Goal: Task Accomplishment & Management: Use online tool/utility

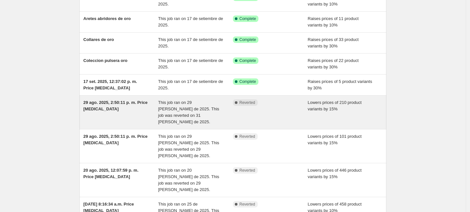
scroll to position [81, 0]
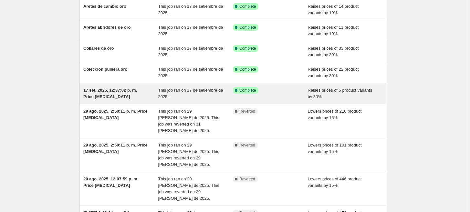
click at [118, 97] on div "17 set. 2025, 12:37:02 p. m. Price change job" at bounding box center [120, 93] width 75 height 13
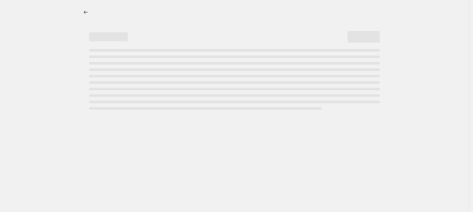
select select "percentage"
select select "collection"
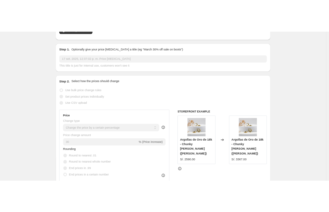
scroll to position [40, 0]
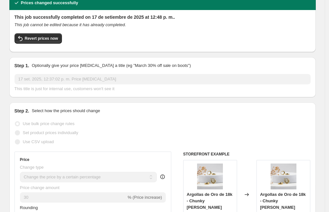
click at [202, 127] on div "Use bulk price change rules" at bounding box center [163, 123] width 296 height 9
click at [46, 35] on button "Revert prices now" at bounding box center [38, 38] width 47 height 10
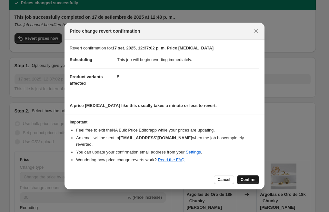
click at [249, 177] on span "Confirm" at bounding box center [248, 179] width 15 height 5
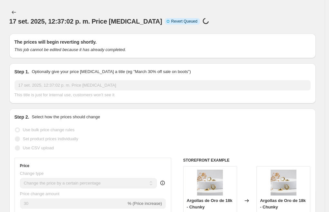
select select "percentage"
select select "collection"
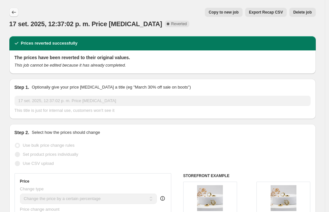
click at [16, 11] on icon "Price change jobs" at bounding box center [14, 12] width 6 height 6
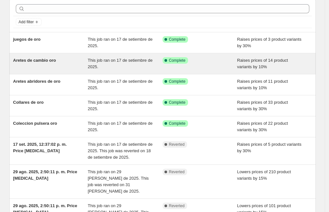
scroll to position [40, 0]
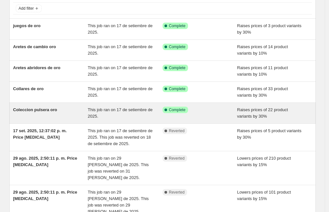
click at [45, 111] on span "Coleccion pulsera oro" at bounding box center [35, 109] width 44 height 5
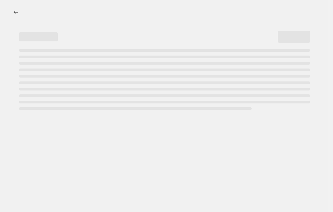
select select "percentage"
select select "collection"
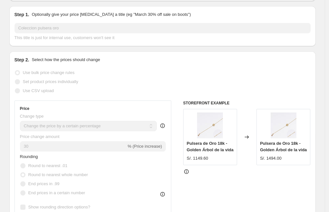
scroll to position [81, 0]
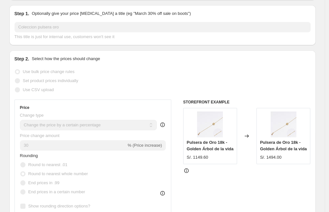
click at [241, 84] on div "Set product prices individually" at bounding box center [163, 80] width 296 height 9
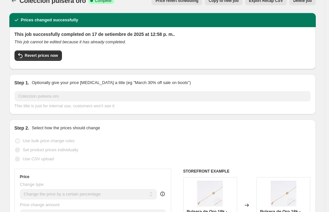
scroll to position [0, 0]
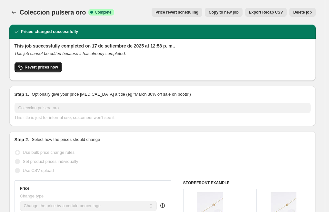
click at [48, 64] on button "Revert prices now" at bounding box center [38, 67] width 47 height 10
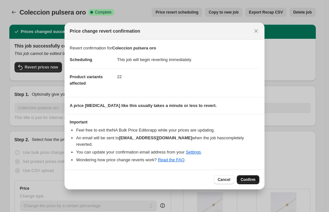
click at [246, 178] on span "Confirm" at bounding box center [248, 179] width 15 height 5
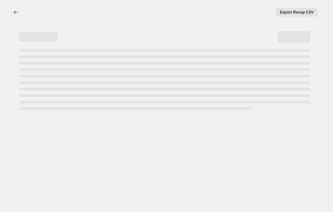
select select "percentage"
select select "collection"
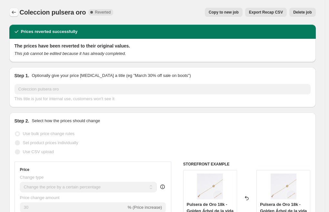
click at [16, 13] on icon "Price change jobs" at bounding box center [14, 12] width 6 height 6
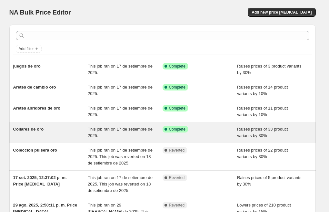
click at [70, 131] on div "Collares de oro" at bounding box center [50, 132] width 75 height 13
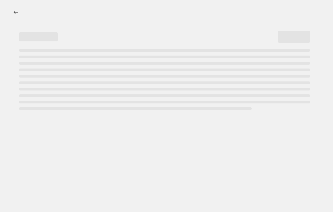
select select "percentage"
select select "collection"
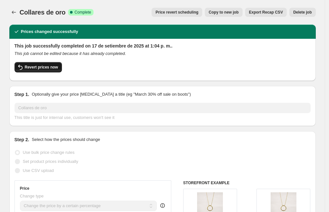
click at [28, 69] on span "Revert prices now" at bounding box center [41, 67] width 33 height 5
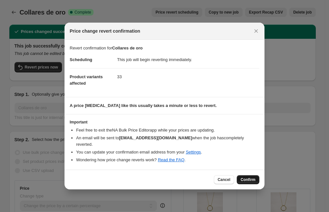
click at [246, 178] on span "Confirm" at bounding box center [248, 179] width 15 height 5
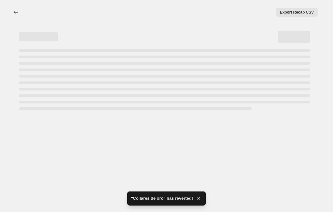
select select "percentage"
select select "collection"
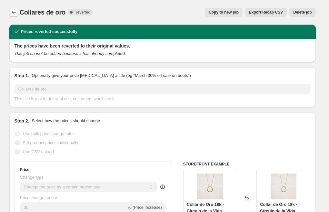
click at [16, 12] on icon "Price change jobs" at bounding box center [14, 12] width 6 height 6
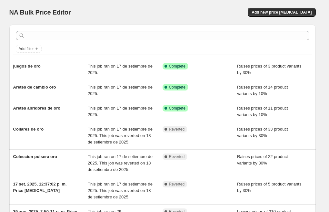
click at [218, 23] on div "NA Bulk Price Editor. This page is ready NA Bulk Price Editor Add new price cha…" at bounding box center [162, 12] width 307 height 25
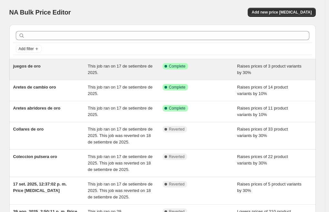
click at [78, 69] on div "juegos de oro" at bounding box center [50, 69] width 75 height 13
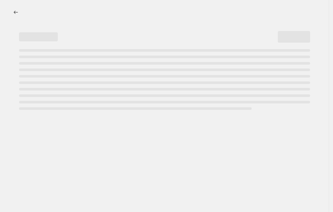
select select "percentage"
select select "collection"
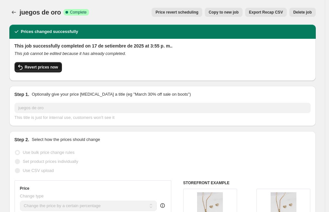
click at [57, 67] on span "Revert prices now" at bounding box center [41, 67] width 33 height 5
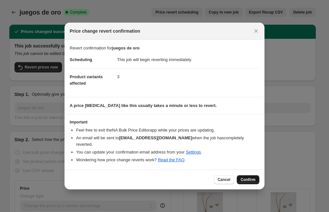
click at [245, 175] on button "Confirm" at bounding box center [248, 179] width 23 height 9
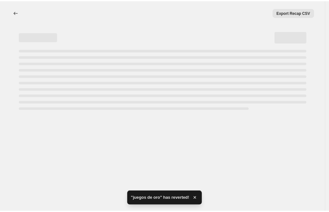
select select "percentage"
select select "collection"
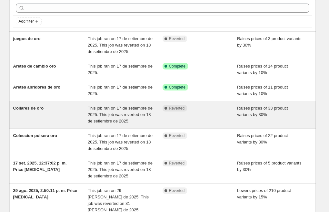
scroll to position [40, 0]
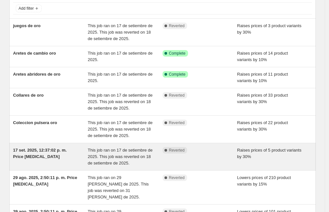
click at [63, 160] on div "17 set. 2025, 12:37:02 p. m. Price [MEDICAL_DATA]" at bounding box center [50, 156] width 75 height 19
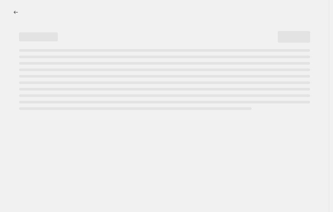
select select "percentage"
select select "collection"
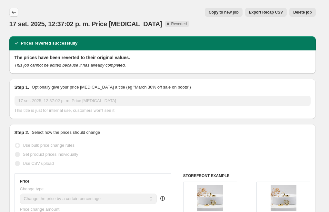
click at [17, 10] on icon "Price change jobs" at bounding box center [14, 12] width 6 height 6
